Goal: Task Accomplishment & Management: Use online tool/utility

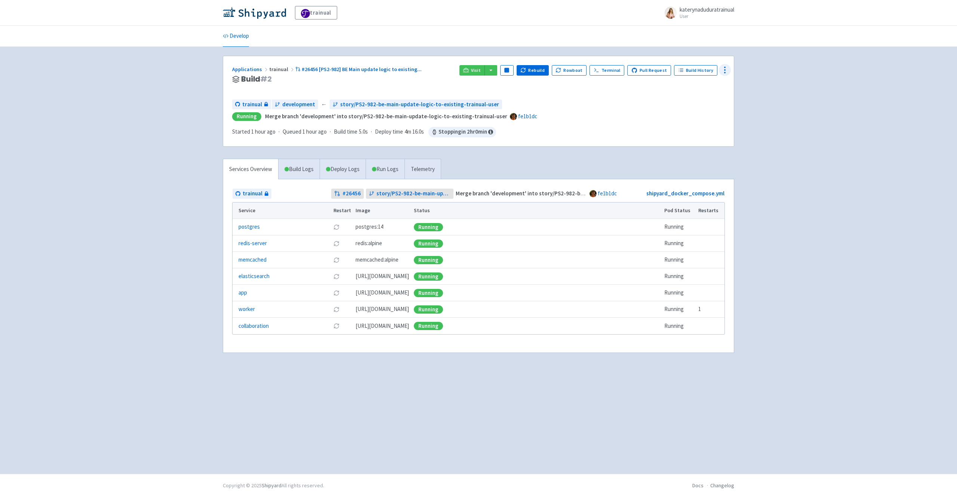
click at [724, 67] on icon at bounding box center [725, 69] width 9 height 9
click at [694, 123] on span "Env Vars" at bounding box center [697, 127] width 50 height 10
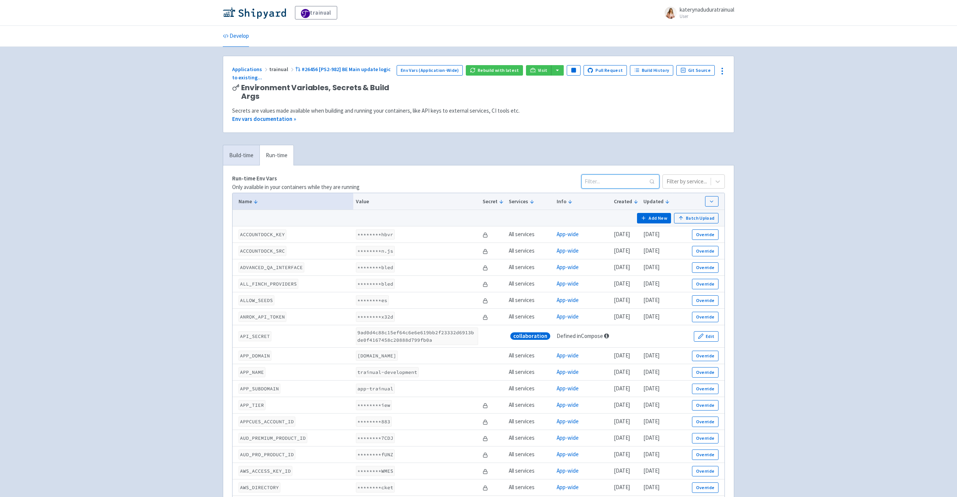
click at [626, 181] on input at bounding box center [621, 181] width 78 height 14
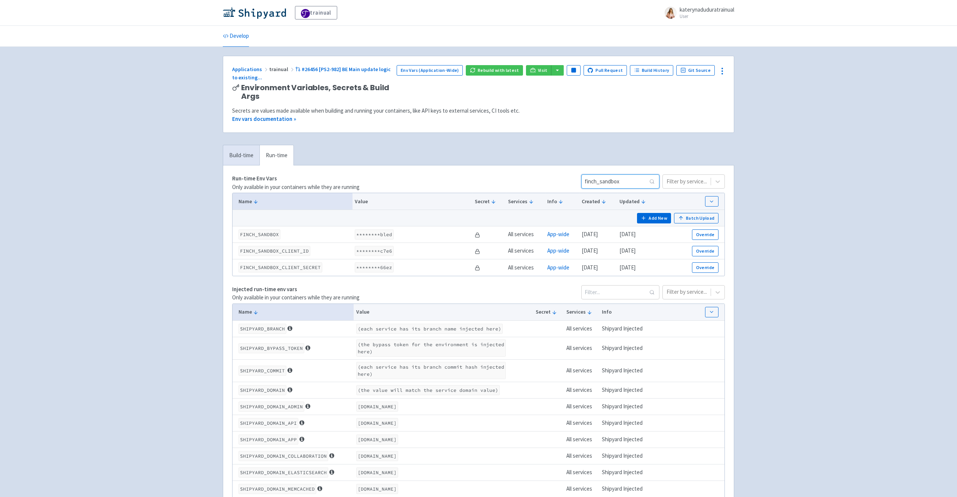
type input "finch_sandbox"
click at [701, 234] on button "Override" at bounding box center [705, 234] width 27 height 10
type input "disabled"
click at [666, 236] on icon "button" at bounding box center [664, 235] width 6 height 6
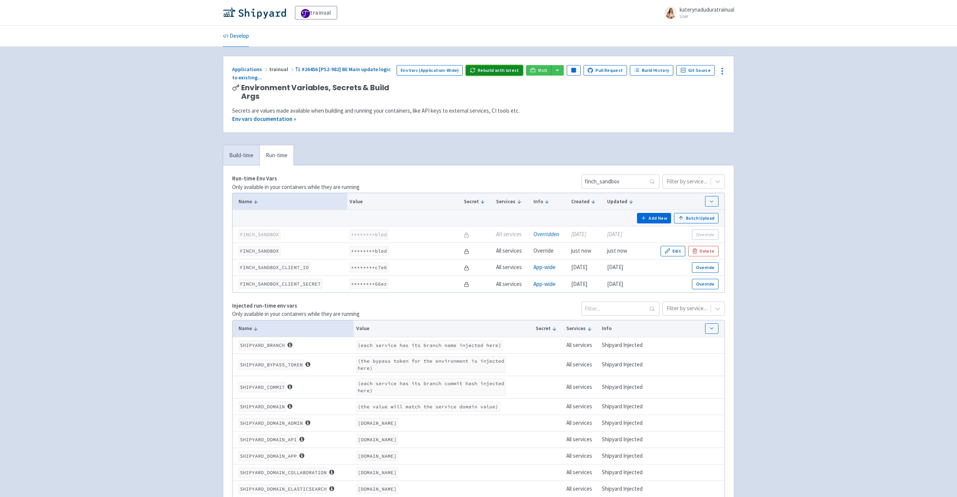
click at [490, 74] on button "Rebuild with latest" at bounding box center [494, 70] width 57 height 10
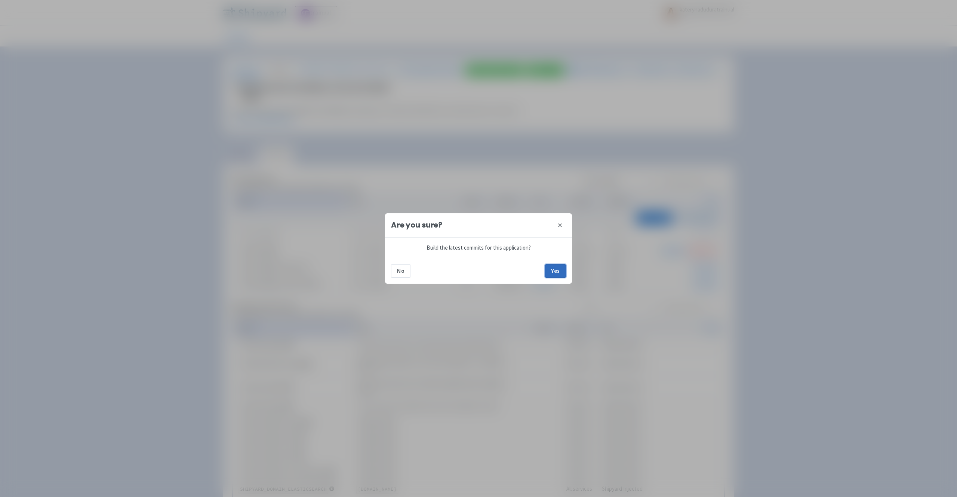
click at [554, 276] on button "Yes" at bounding box center [555, 270] width 21 height 13
